Goal: Transaction & Acquisition: Book appointment/travel/reservation

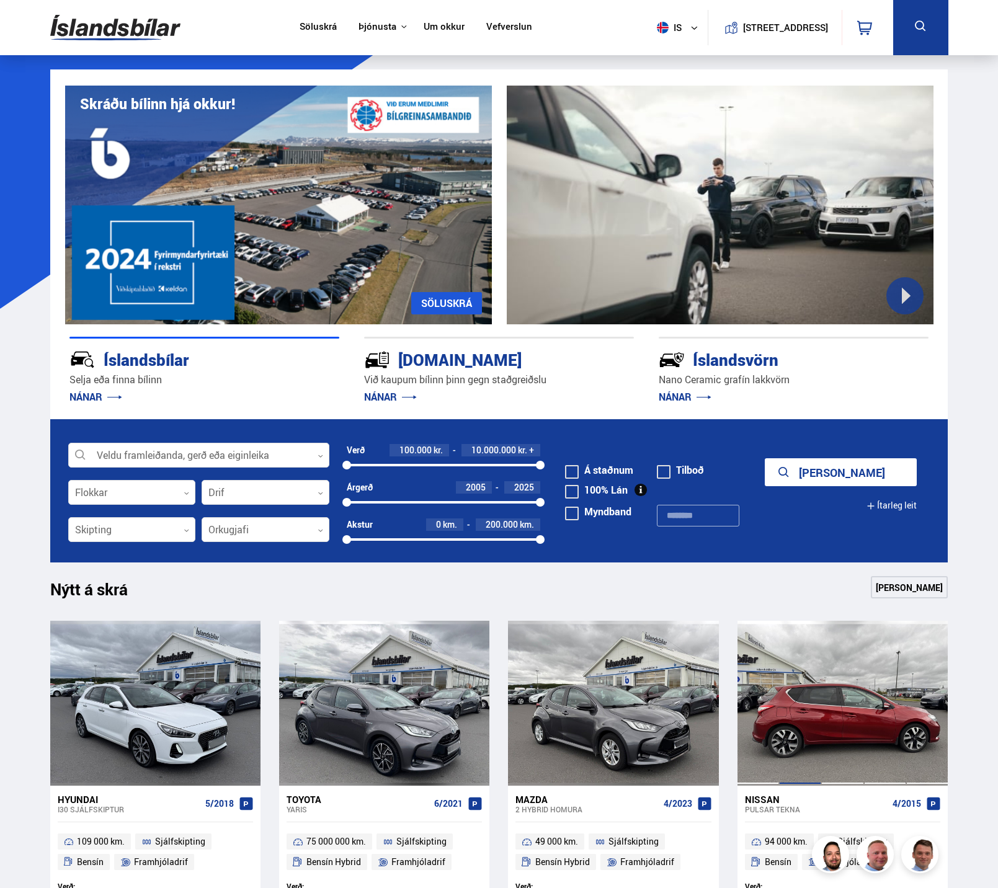
click at [808, 689] on div at bounding box center [800, 703] width 42 height 165
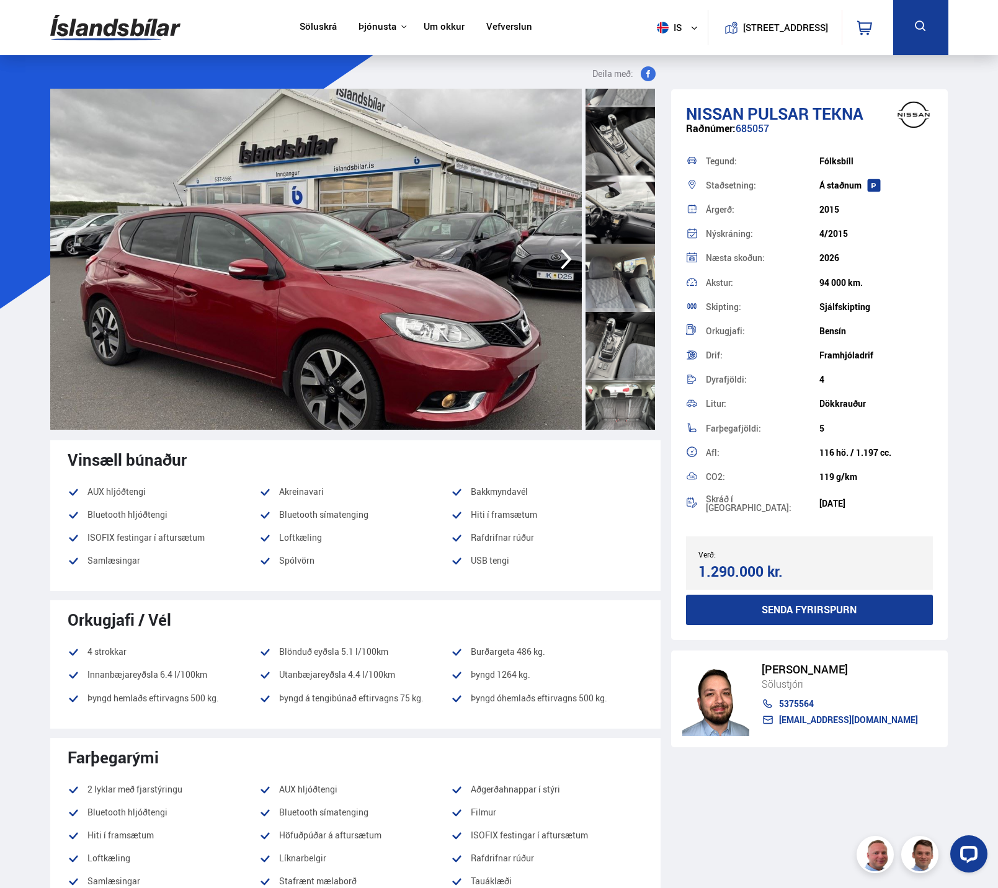
scroll to position [931, 0]
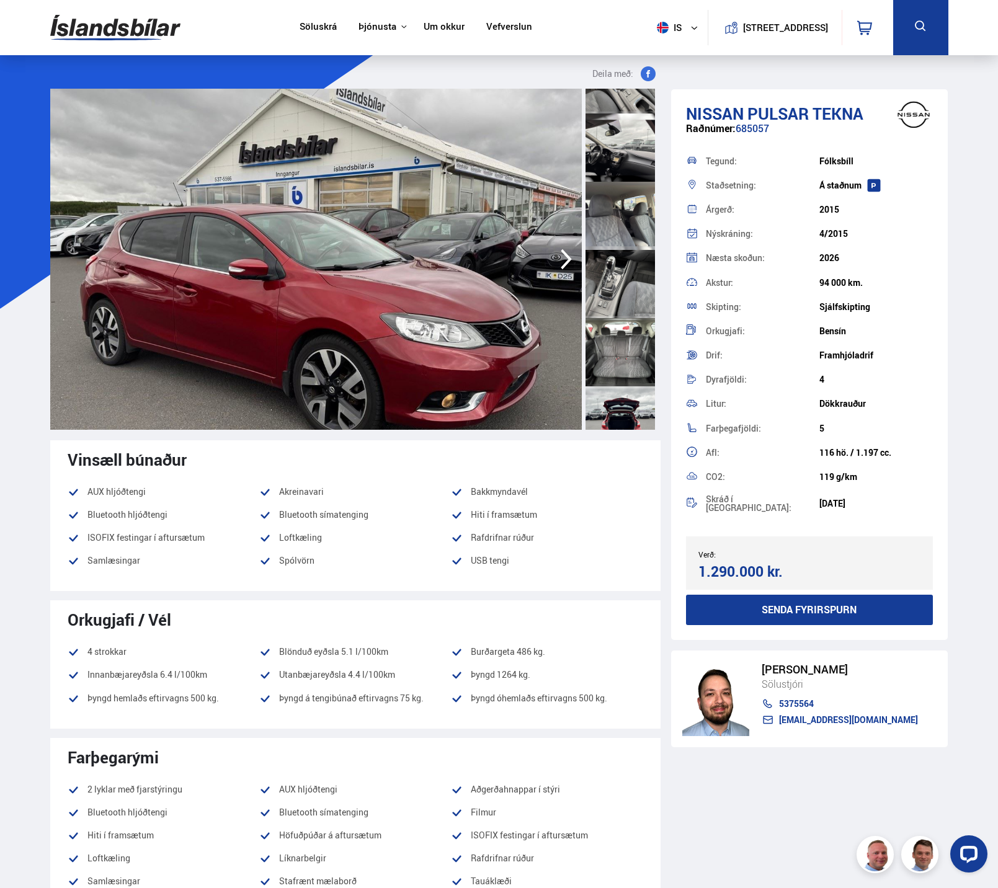
click at [628, 354] on div at bounding box center [620, 352] width 69 height 68
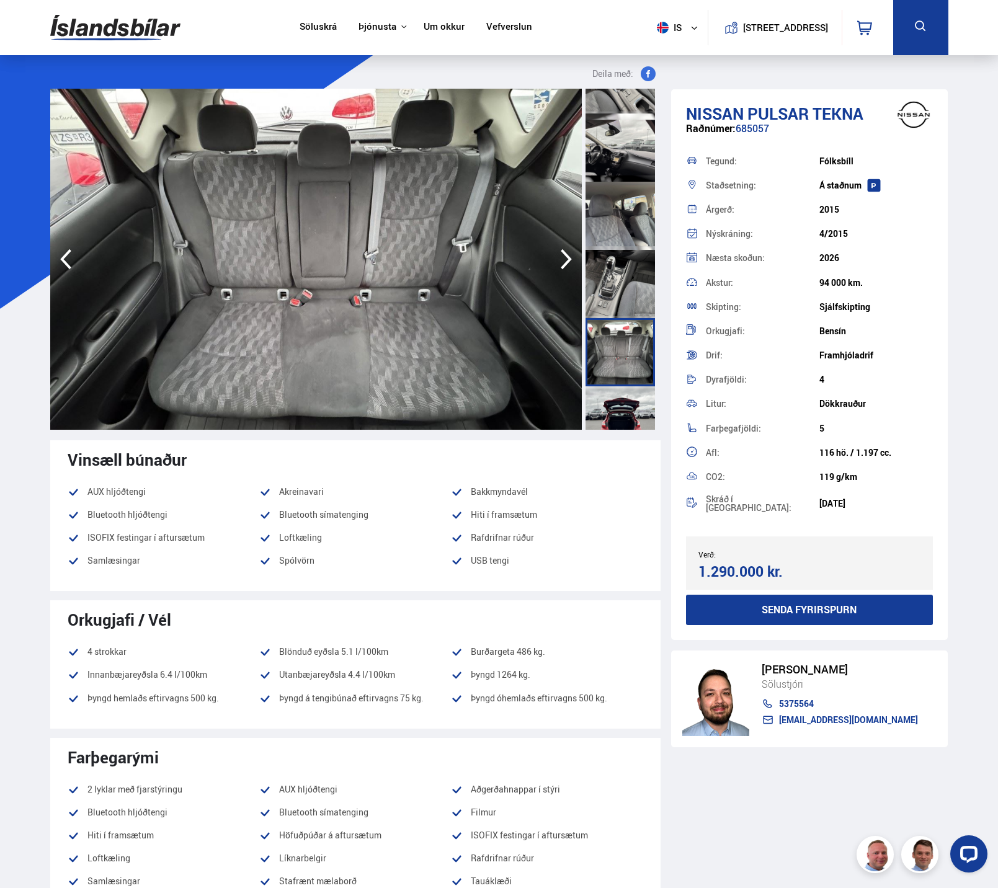
click at [324, 324] on img at bounding box center [316, 259] width 532 height 341
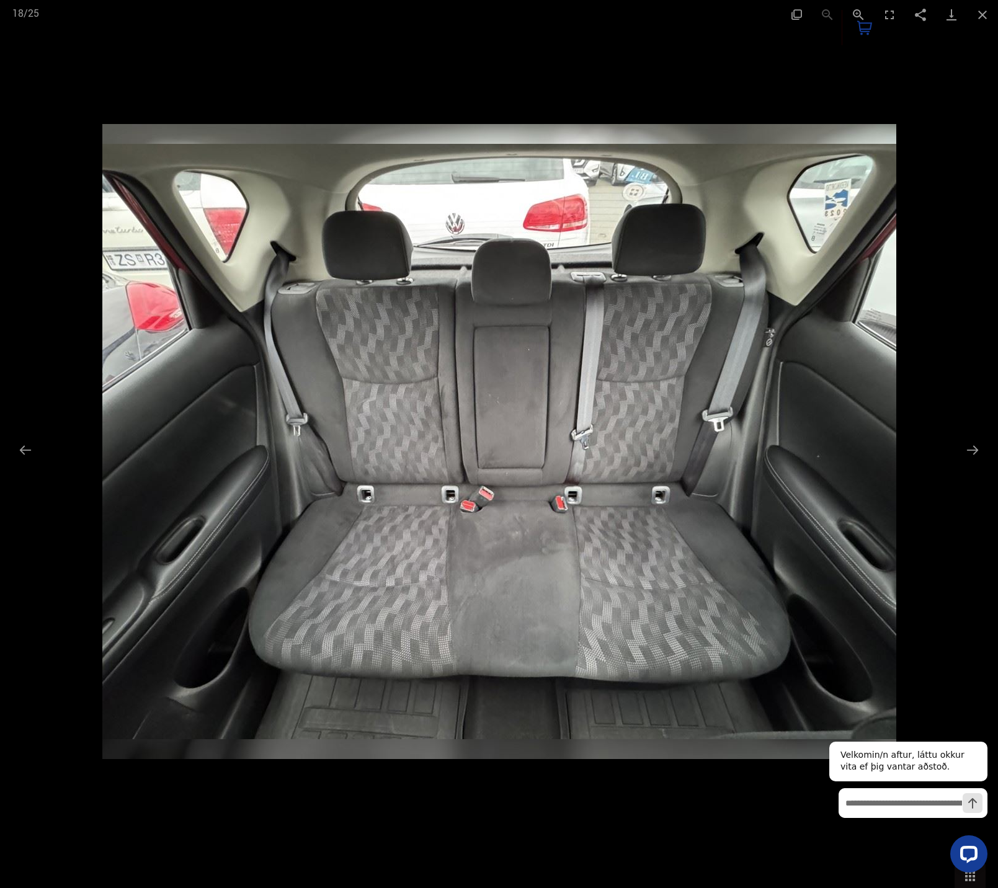
click at [507, 542] on img at bounding box center [499, 441] width 794 height 635
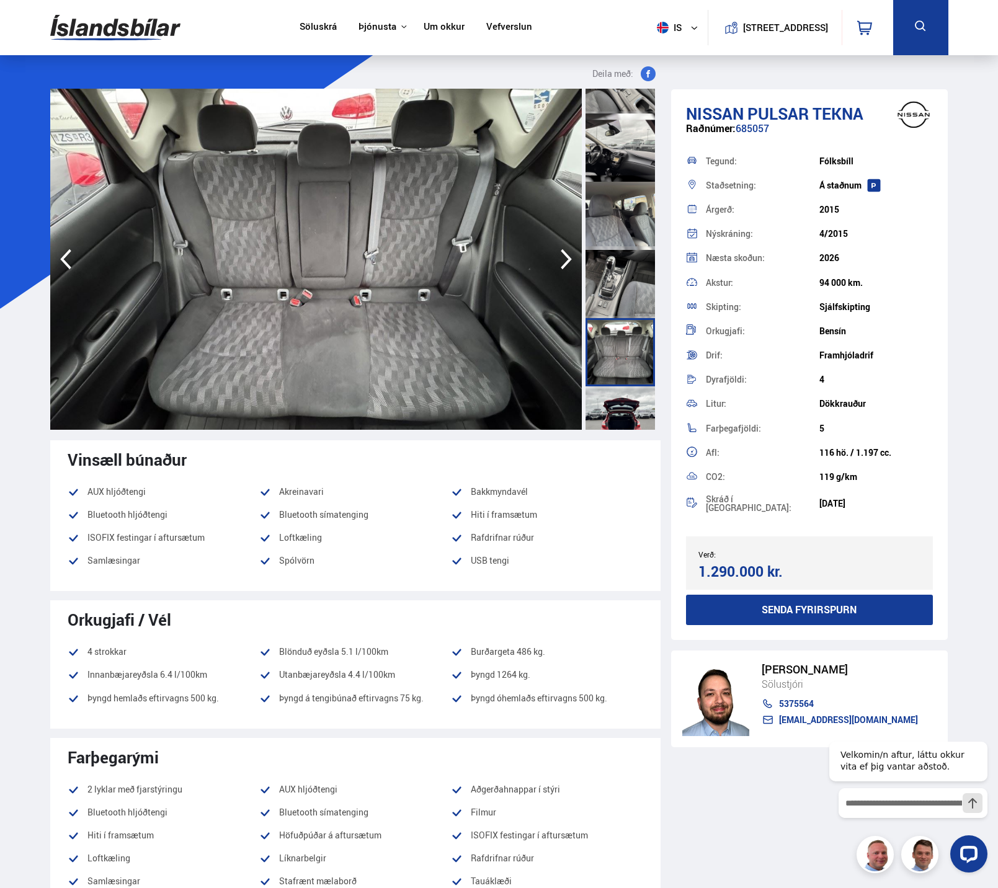
click at [300, 323] on img at bounding box center [316, 259] width 532 height 341
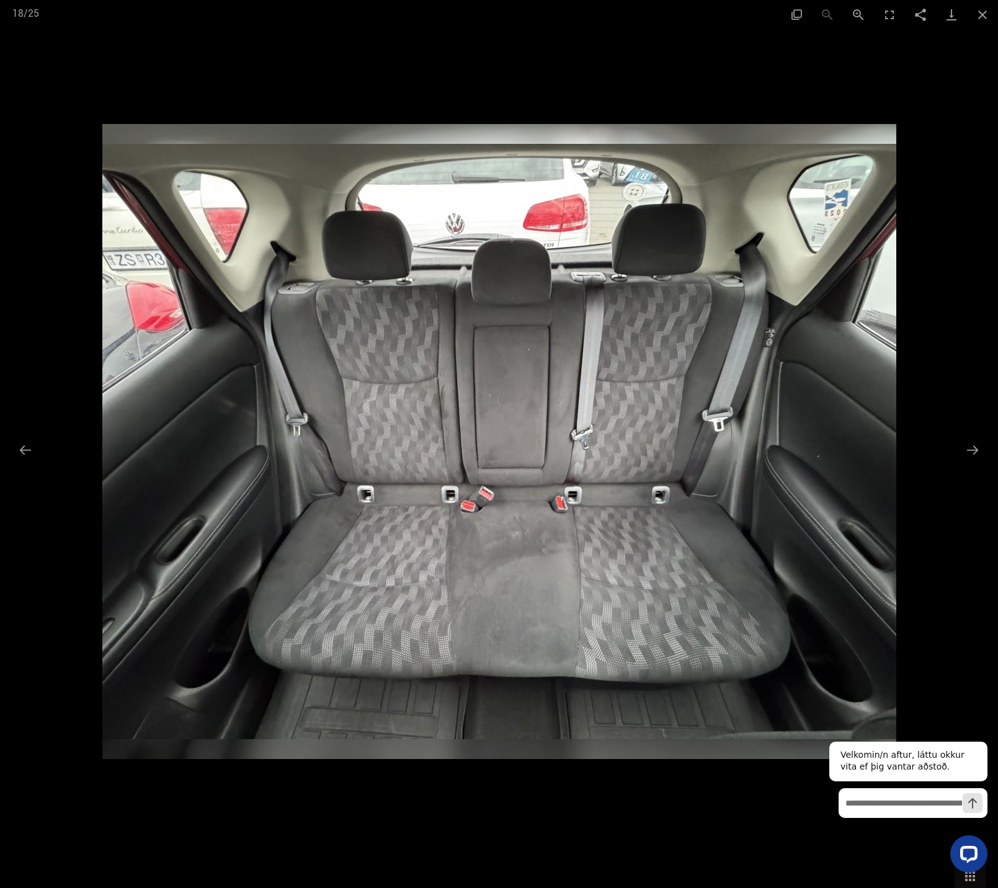
scroll to position [186, 0]
click at [988, 10] on button "Close gallery" at bounding box center [982, 14] width 31 height 29
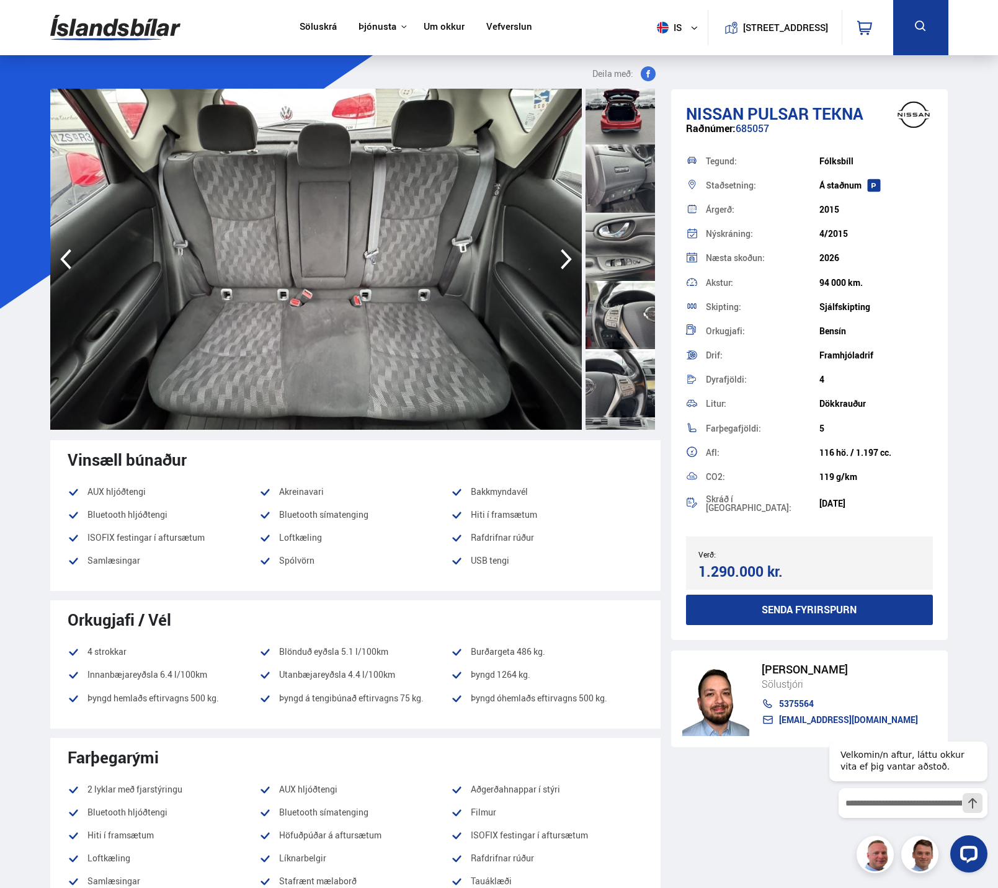
scroll to position [1365, 0]
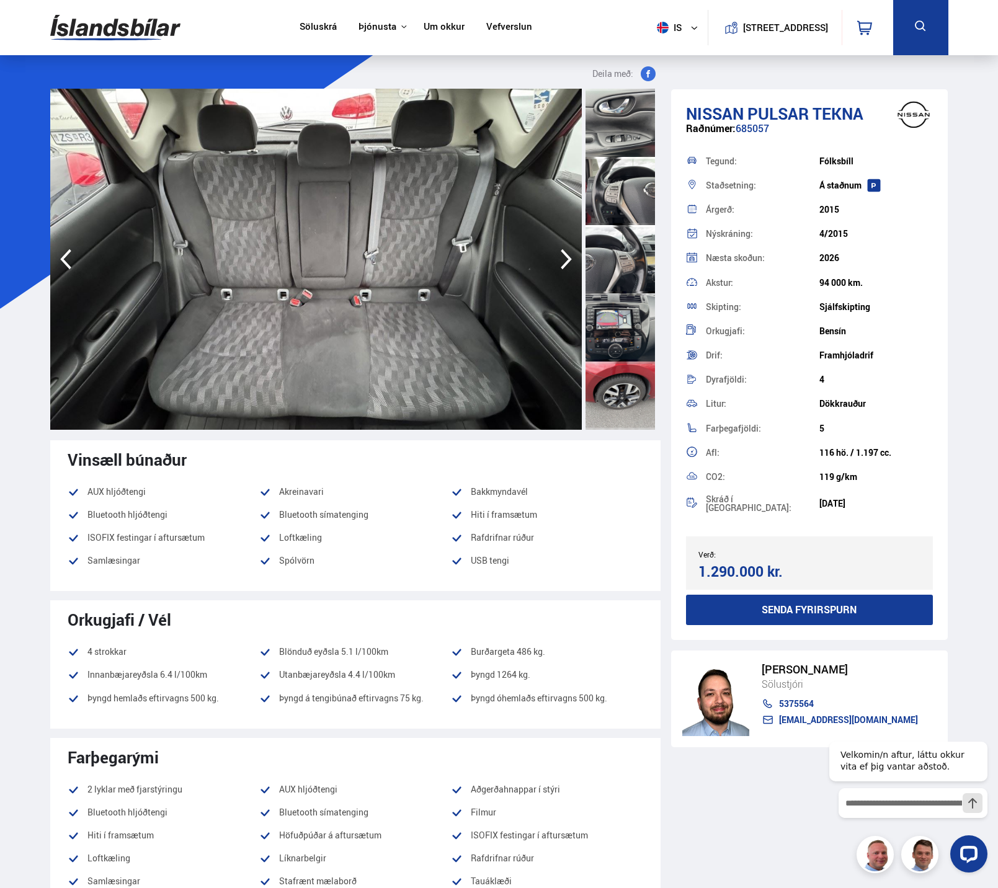
click at [630, 398] on div at bounding box center [620, 396] width 69 height 68
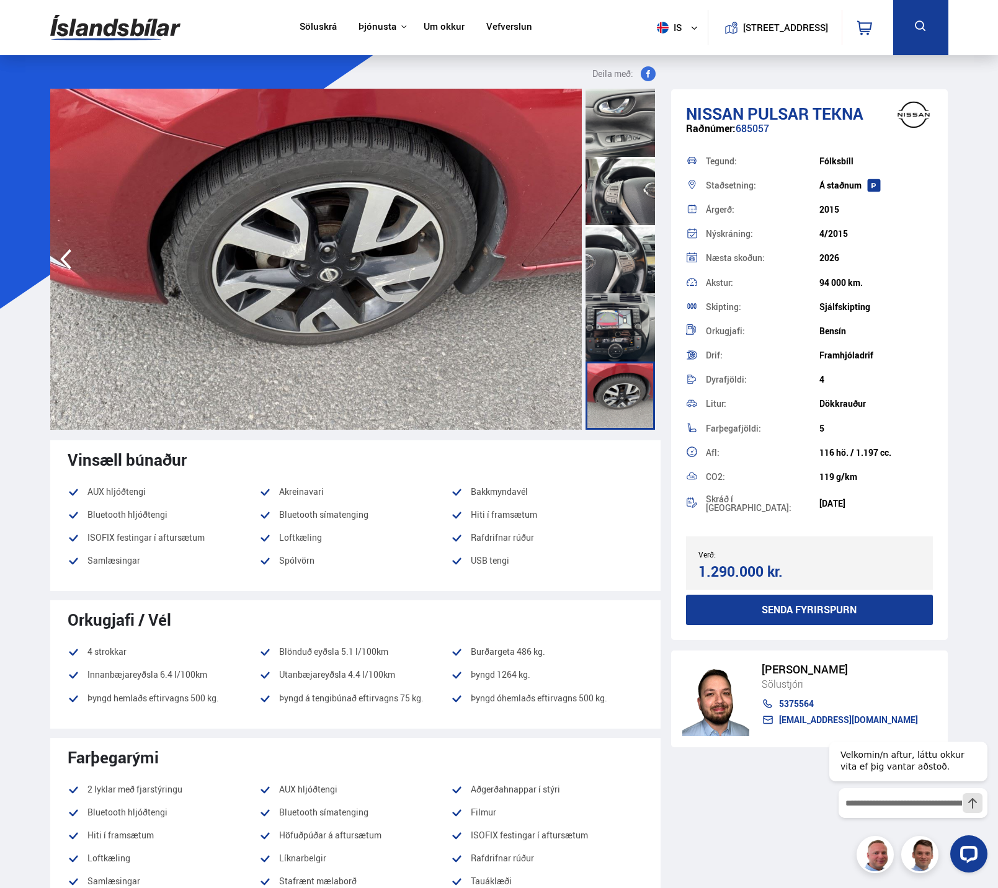
click at [622, 324] on div at bounding box center [620, 327] width 69 height 68
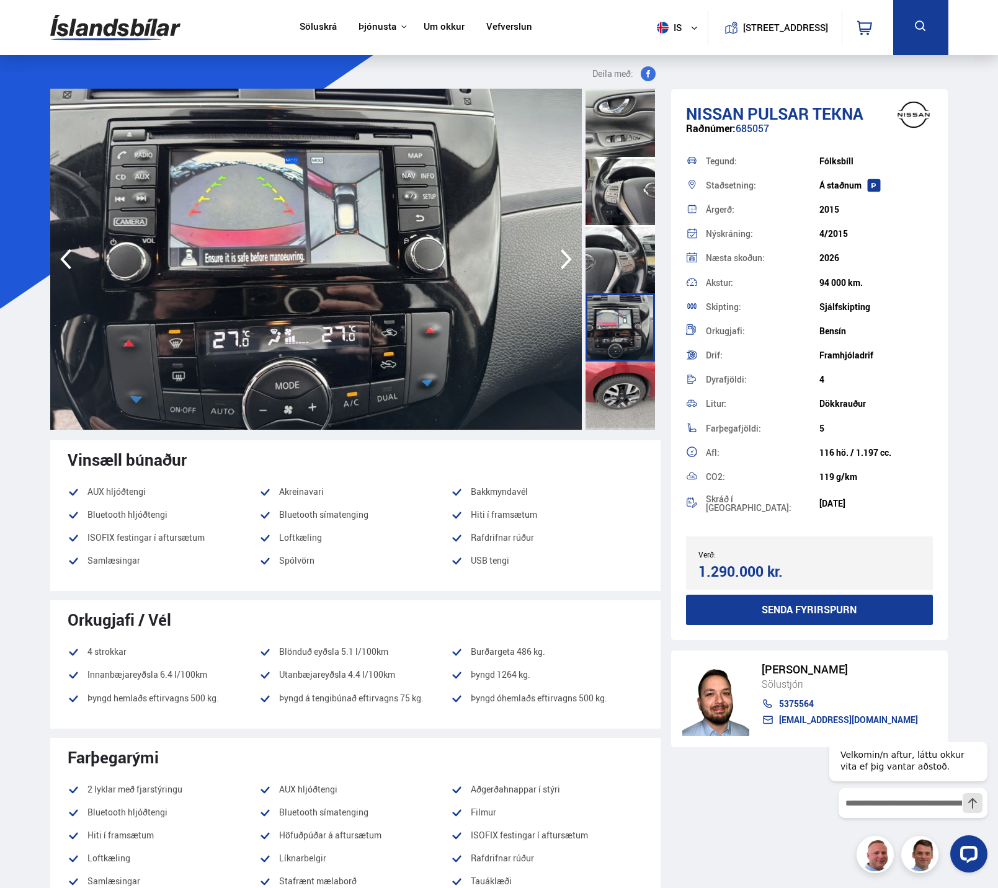
click at [632, 270] on div at bounding box center [620, 259] width 69 height 68
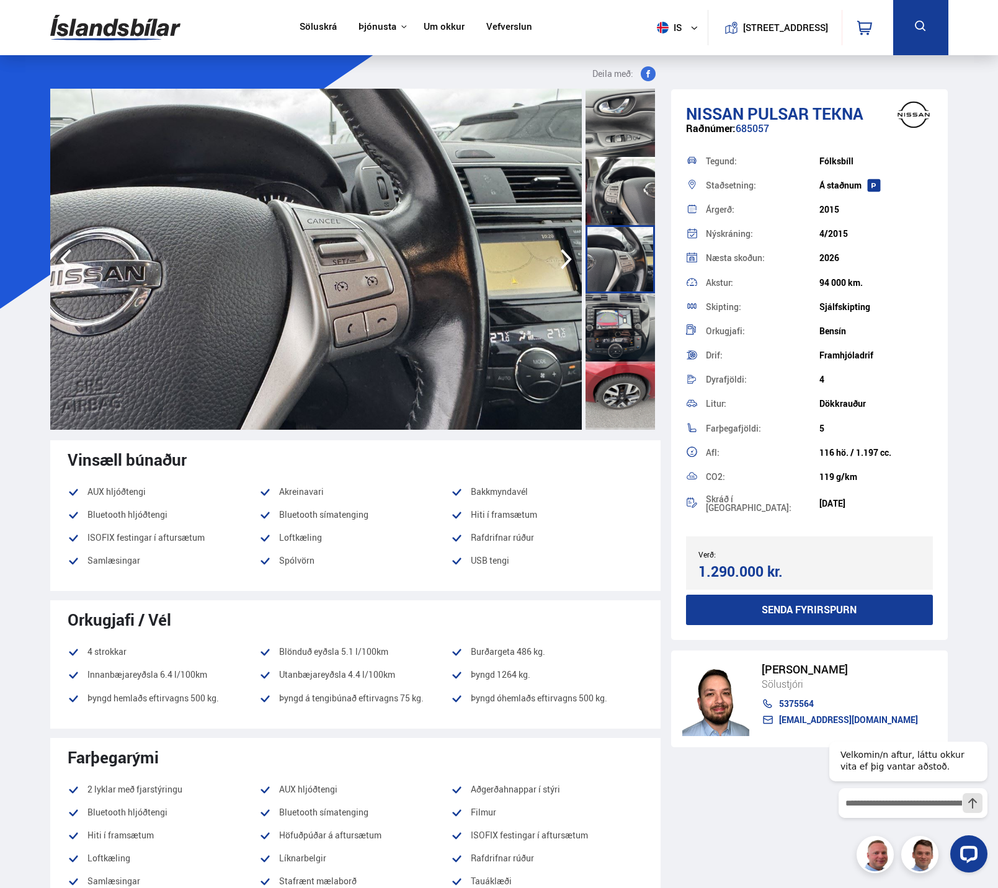
click at [630, 197] on div at bounding box center [620, 191] width 69 height 68
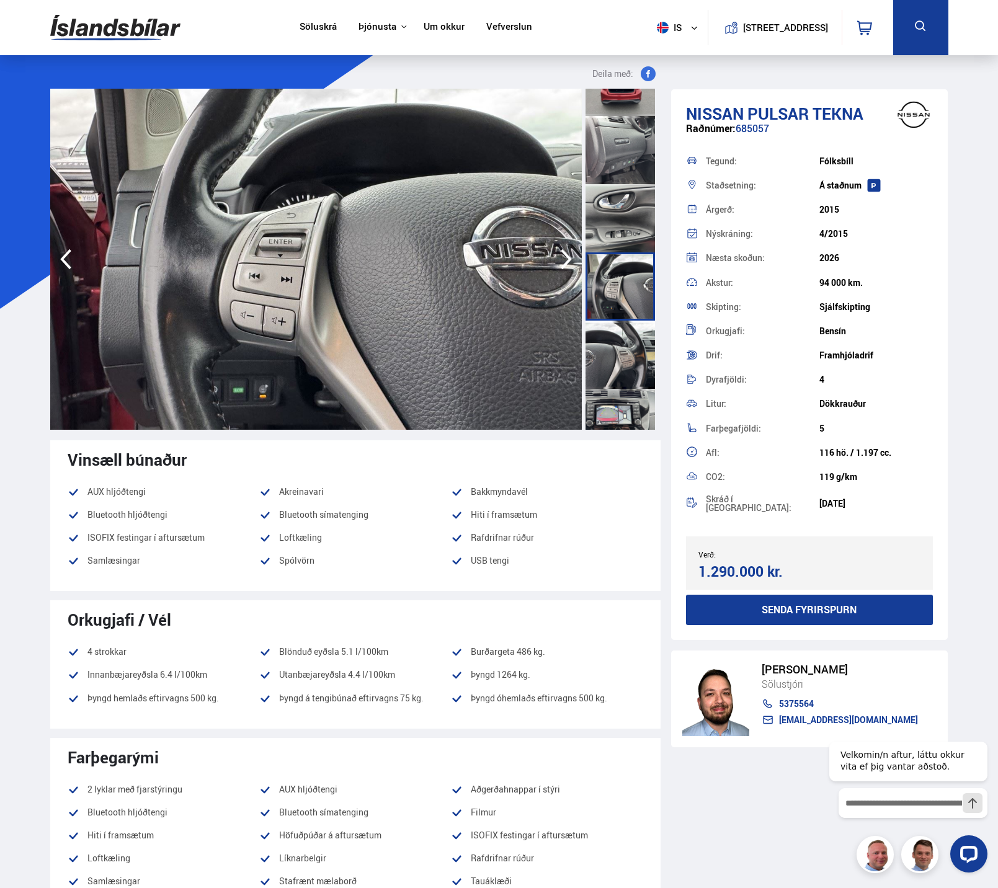
scroll to position [1241, 0]
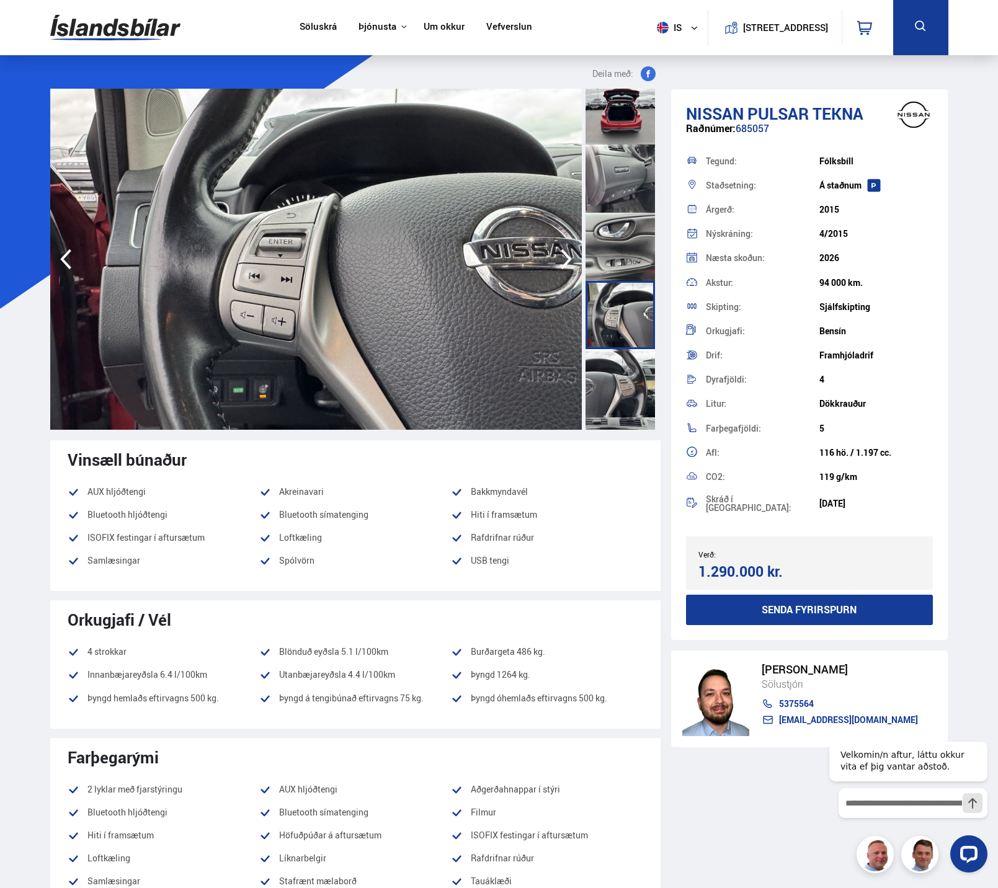
click at [625, 230] on div at bounding box center [620, 247] width 69 height 68
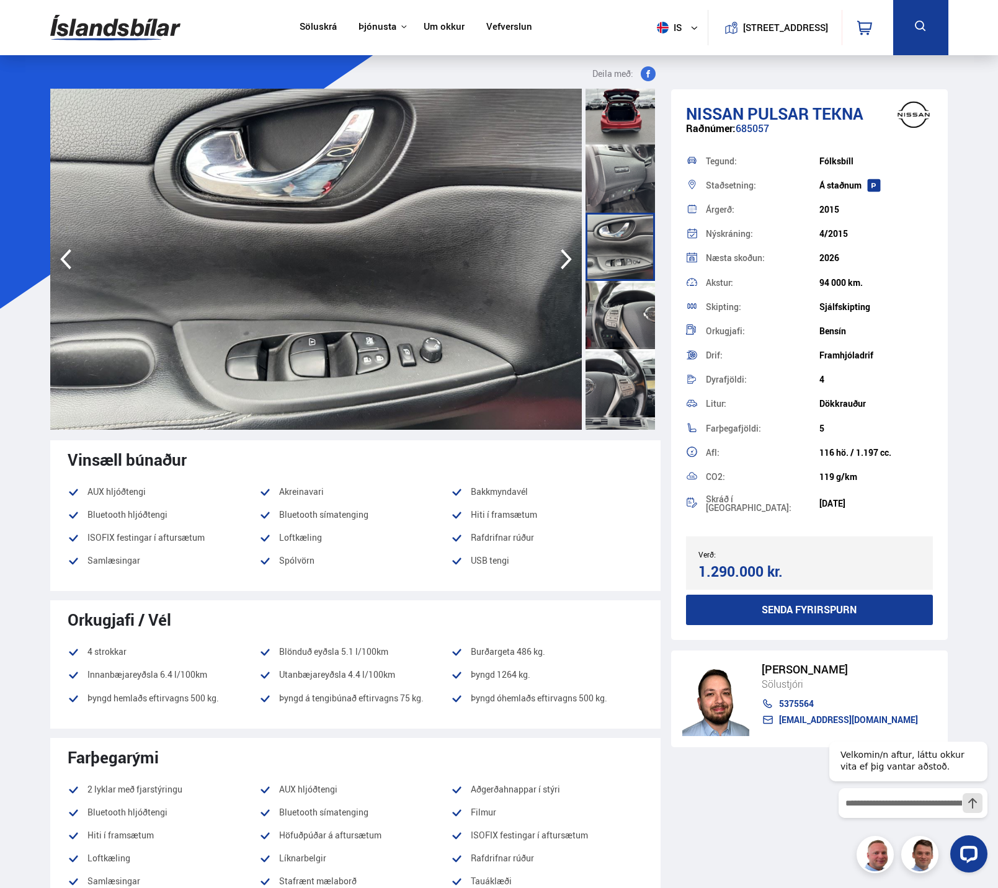
click at [623, 177] on div at bounding box center [620, 179] width 69 height 68
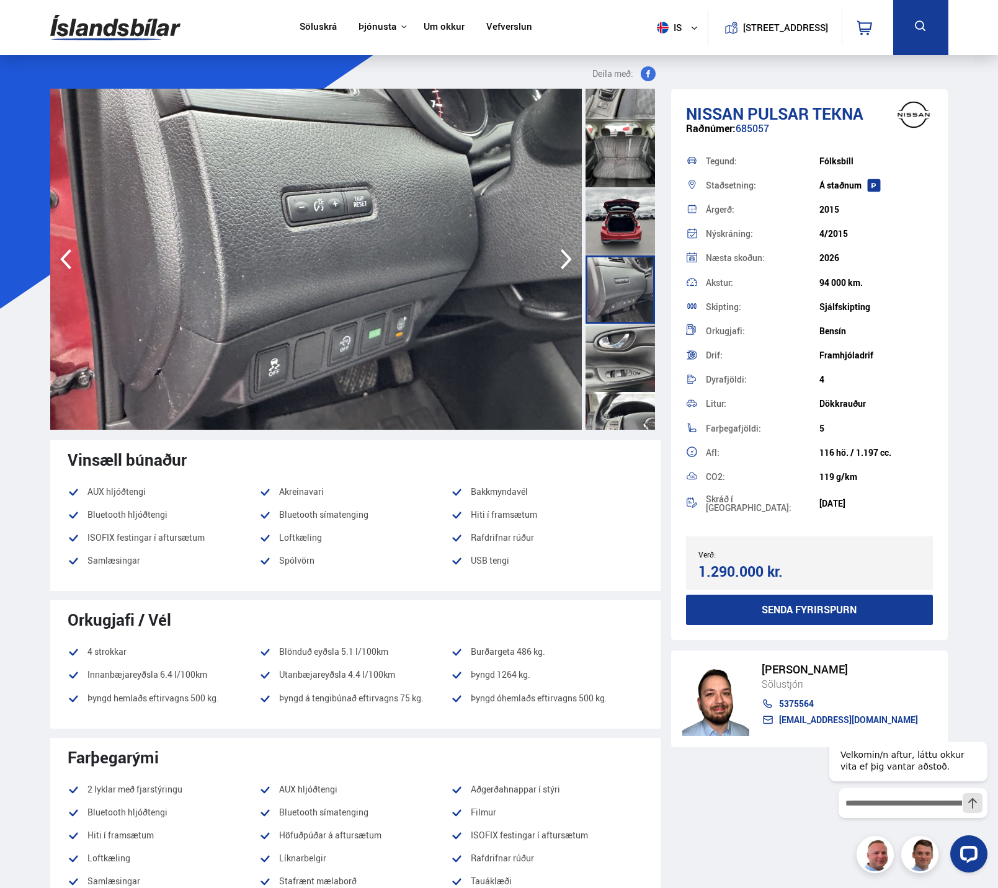
scroll to position [1117, 0]
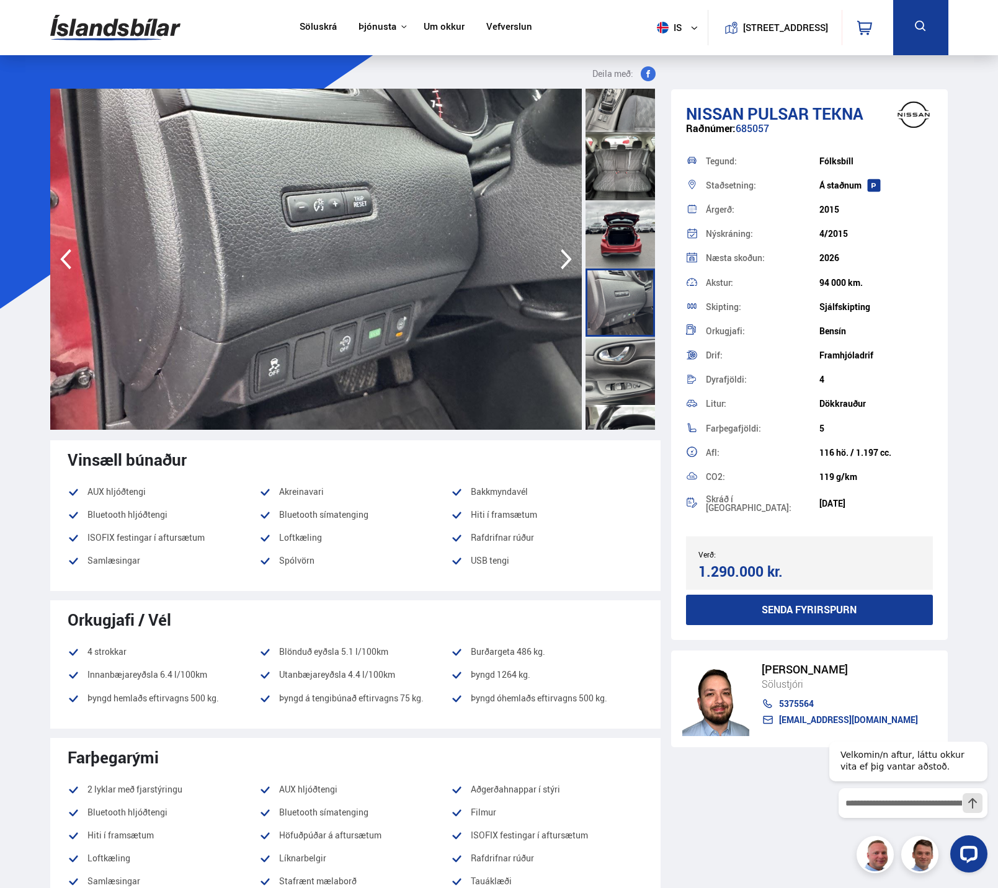
click at [616, 212] on div at bounding box center [620, 234] width 69 height 68
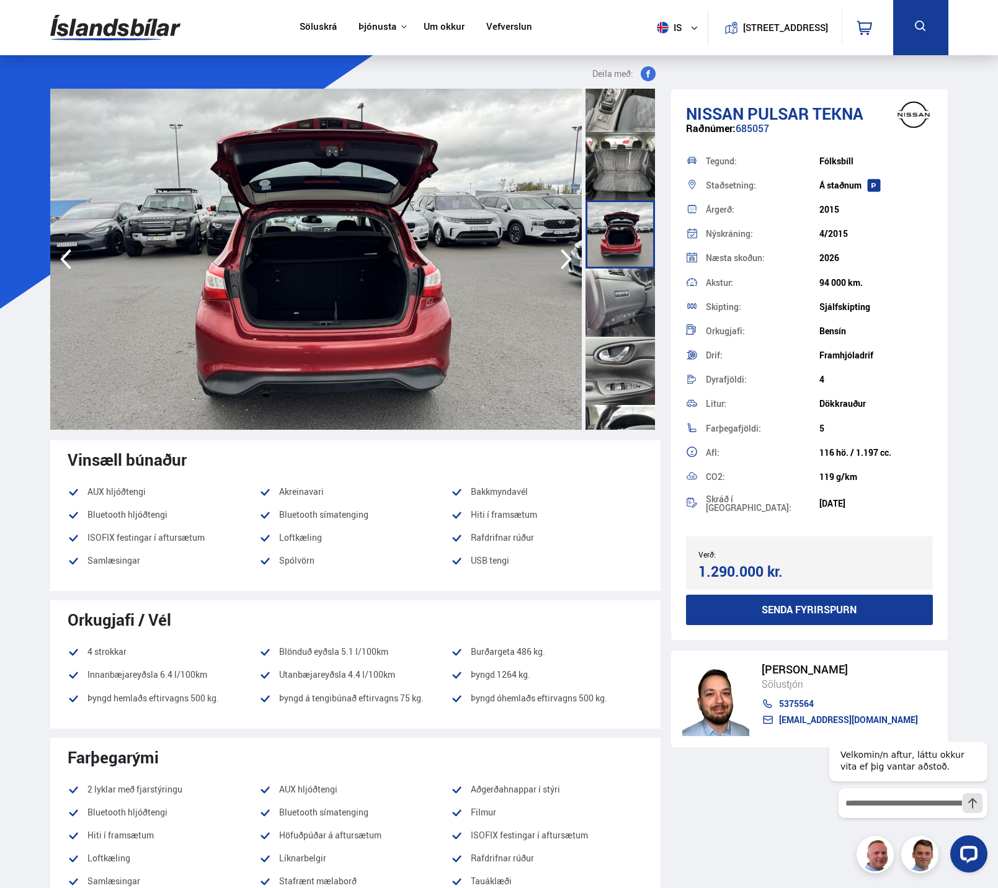
click at [620, 172] on div at bounding box center [620, 166] width 69 height 68
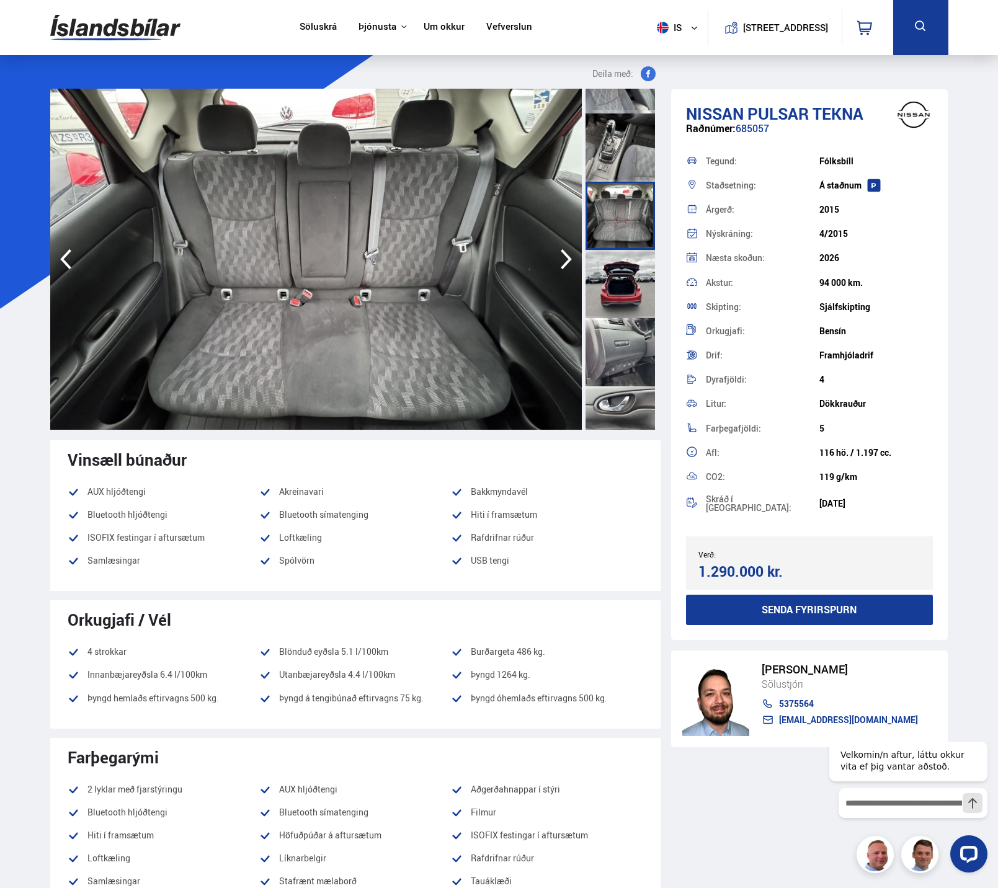
scroll to position [993, 0]
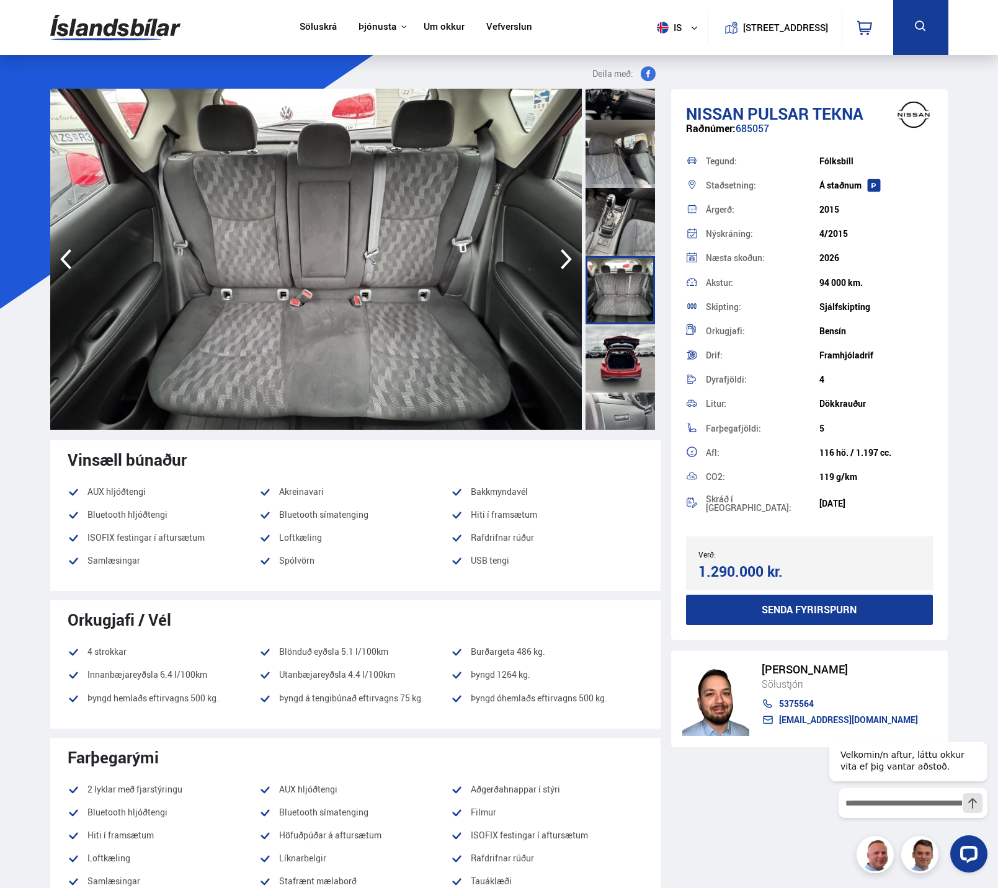
click at [615, 206] on div at bounding box center [620, 222] width 69 height 68
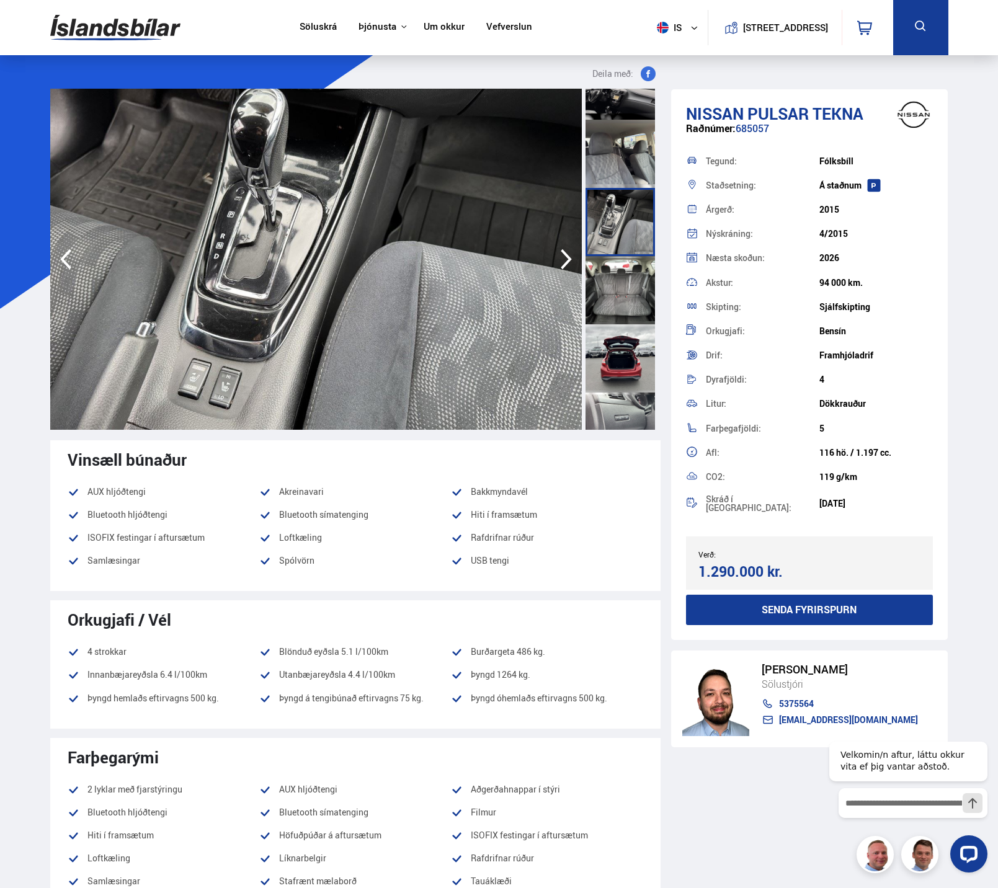
click at [618, 166] on div at bounding box center [620, 154] width 69 height 68
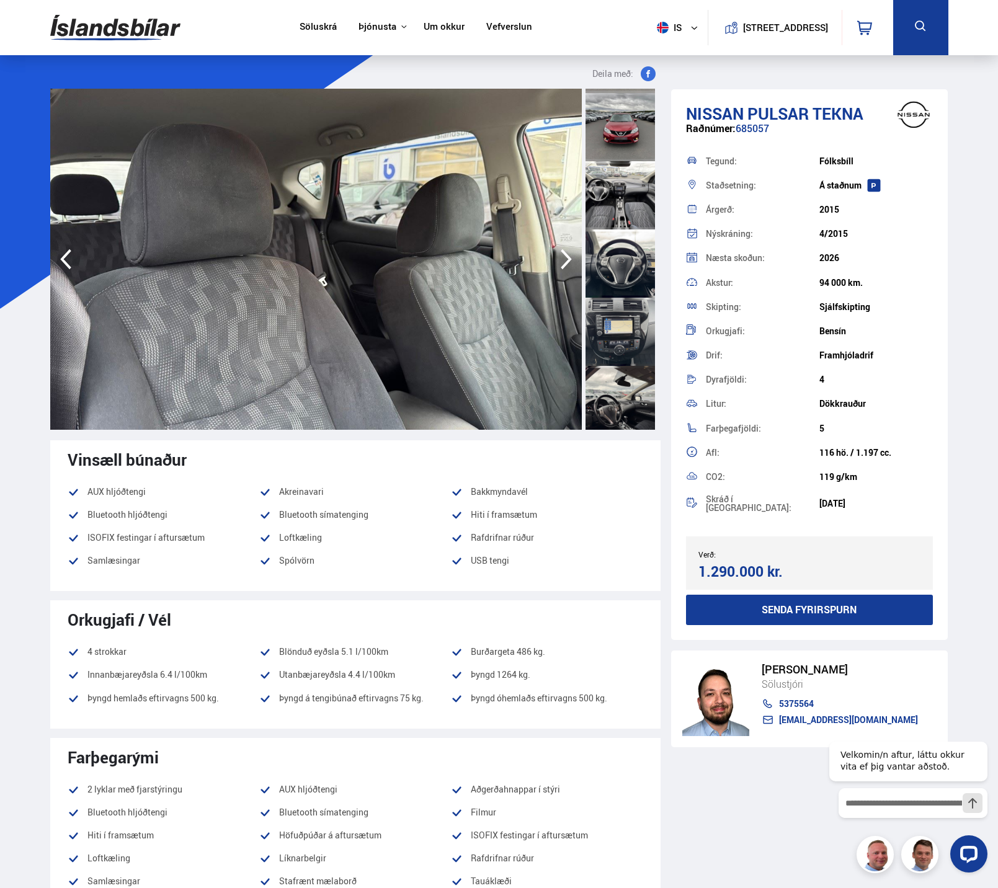
scroll to position [434, 0]
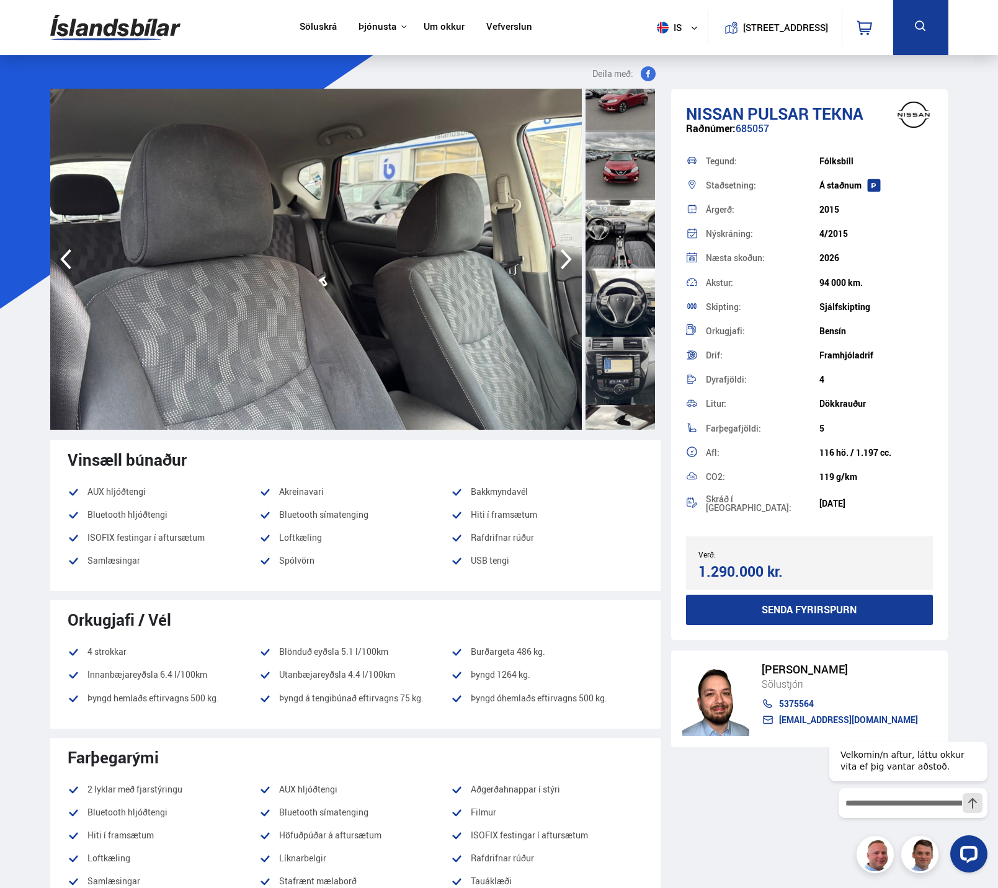
click at [620, 248] on div at bounding box center [620, 234] width 69 height 68
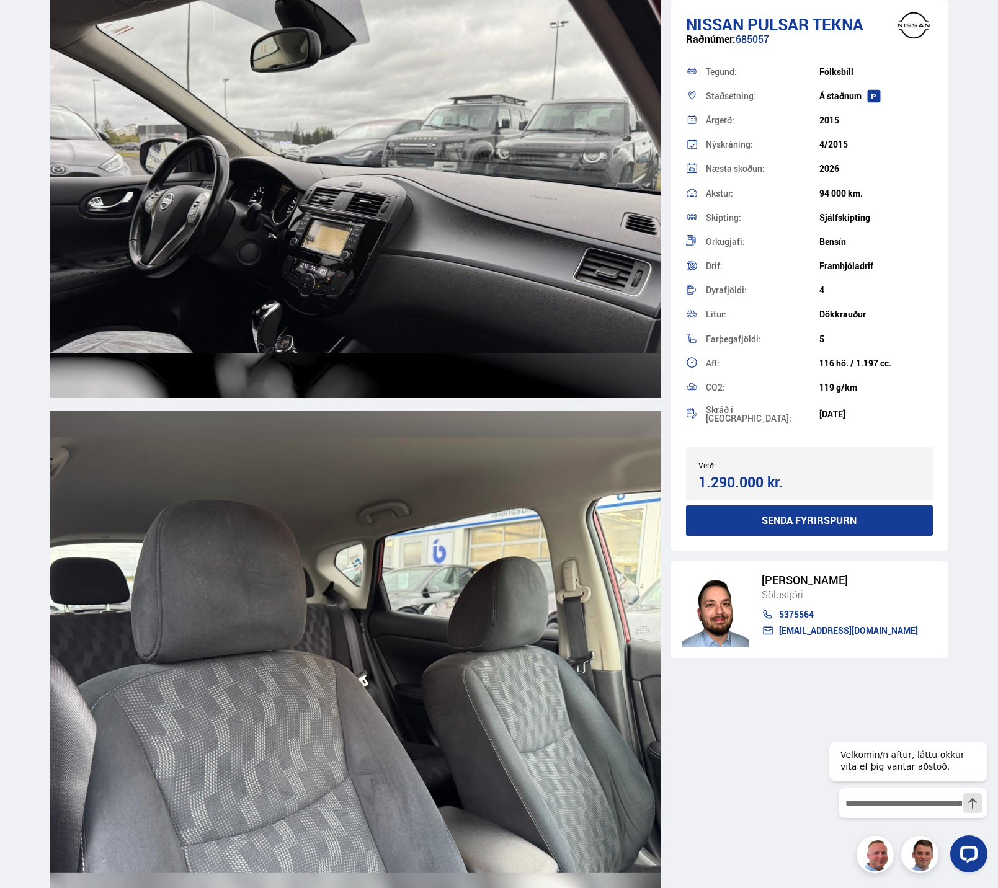
scroll to position [8189, 0]
